Goal: Task Accomplishment & Management: Manage account settings

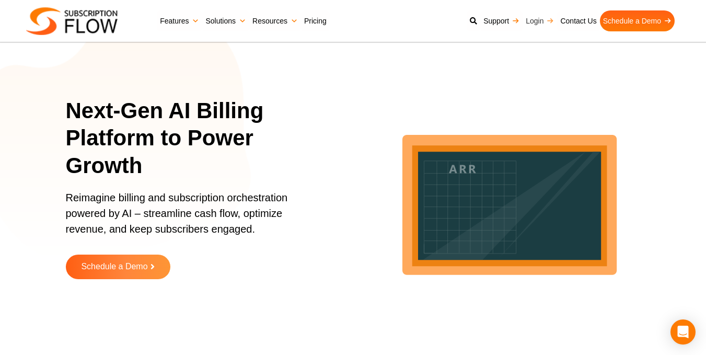
click at [549, 19] on link "Login" at bounding box center [540, 20] width 35 height 21
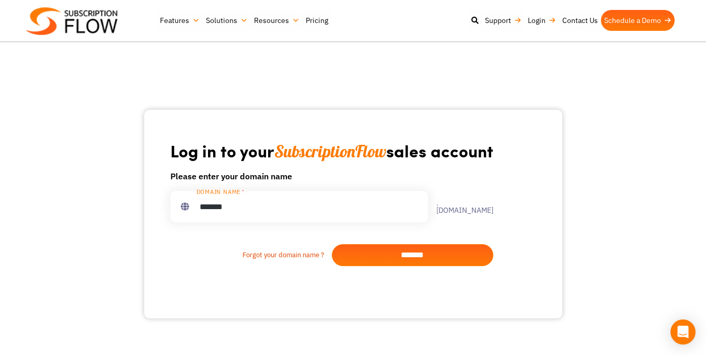
type input "*******"
click at [400, 262] on input "*******" at bounding box center [413, 255] width 162 height 22
